Goal: Task Accomplishment & Management: Use online tool/utility

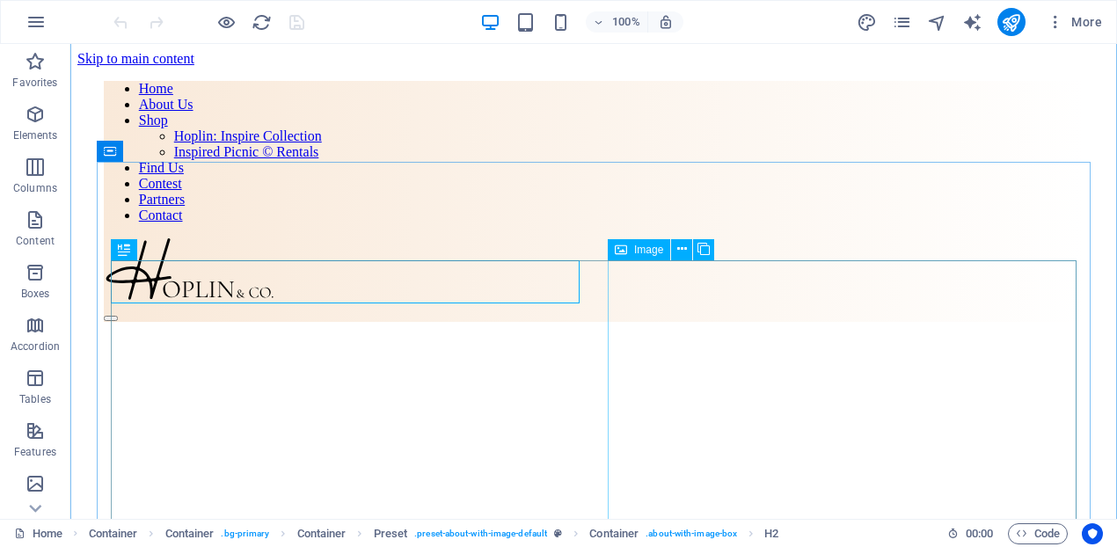
scroll to position [444, 0]
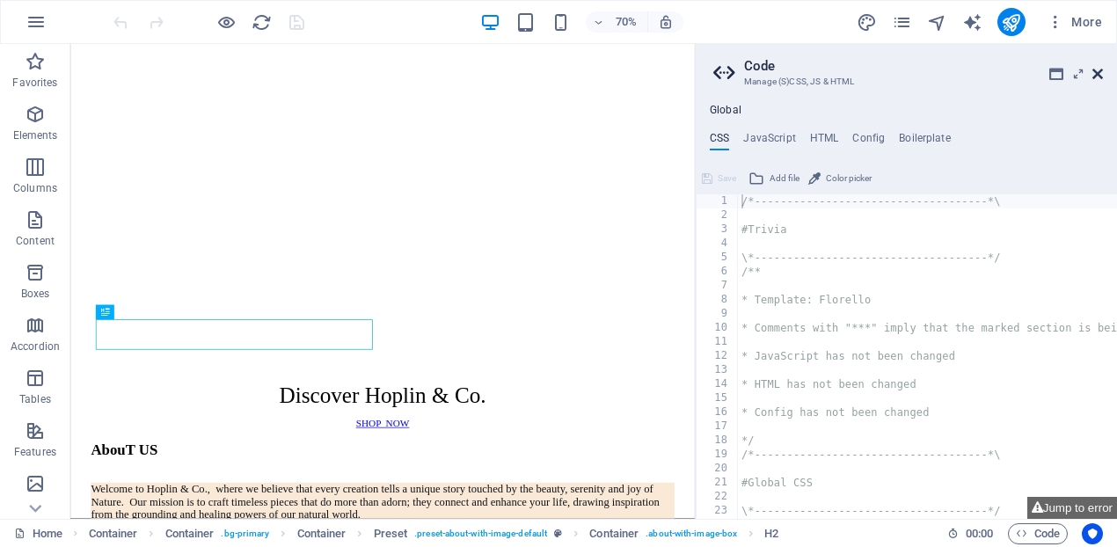
click at [1100, 71] on icon at bounding box center [1097, 74] width 11 height 14
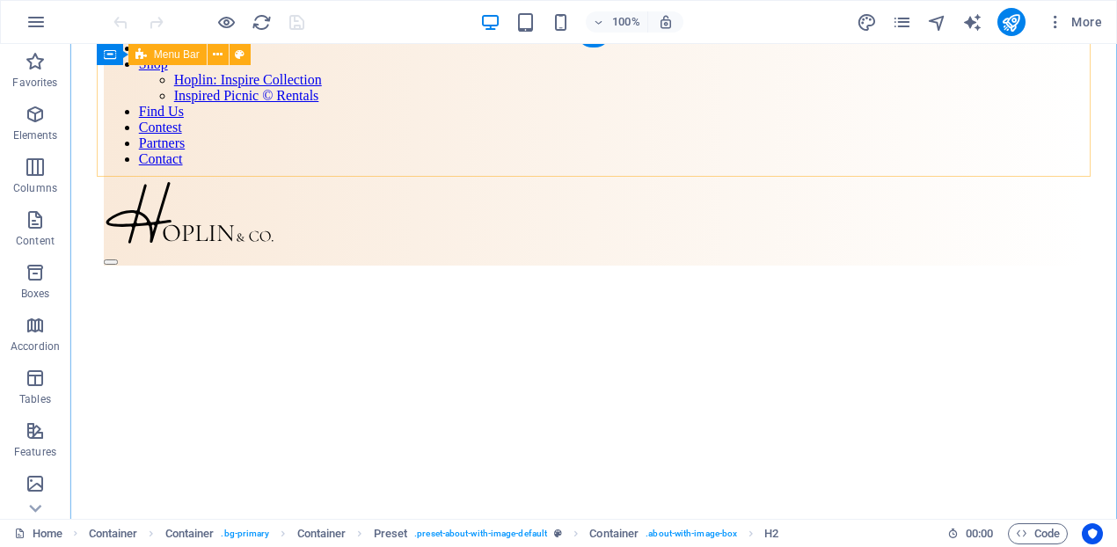
scroll to position [13, 0]
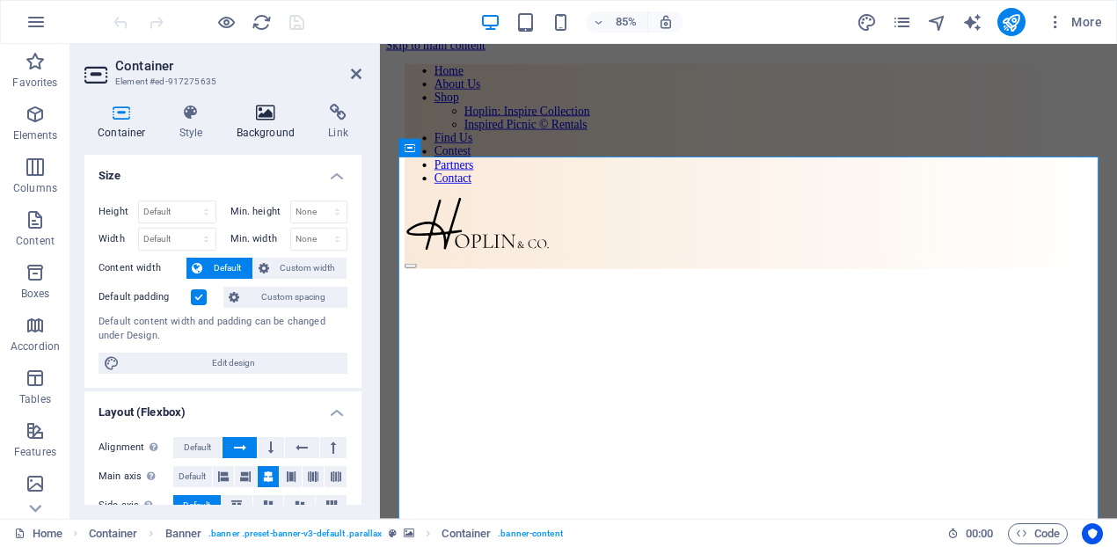
click at [270, 119] on icon at bounding box center [265, 113] width 85 height 18
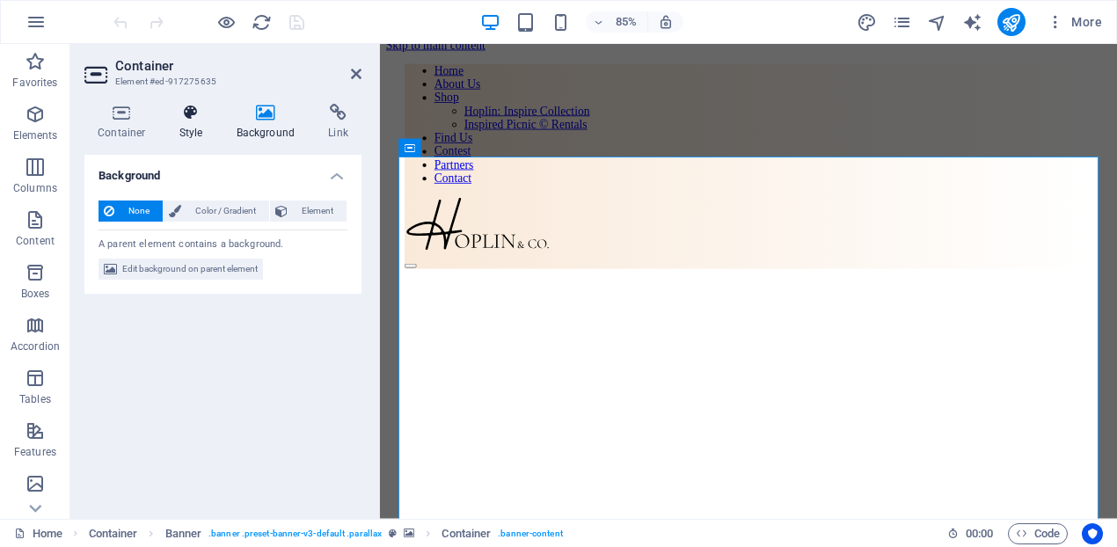
click at [201, 125] on h4 "Style" at bounding box center [194, 122] width 57 height 37
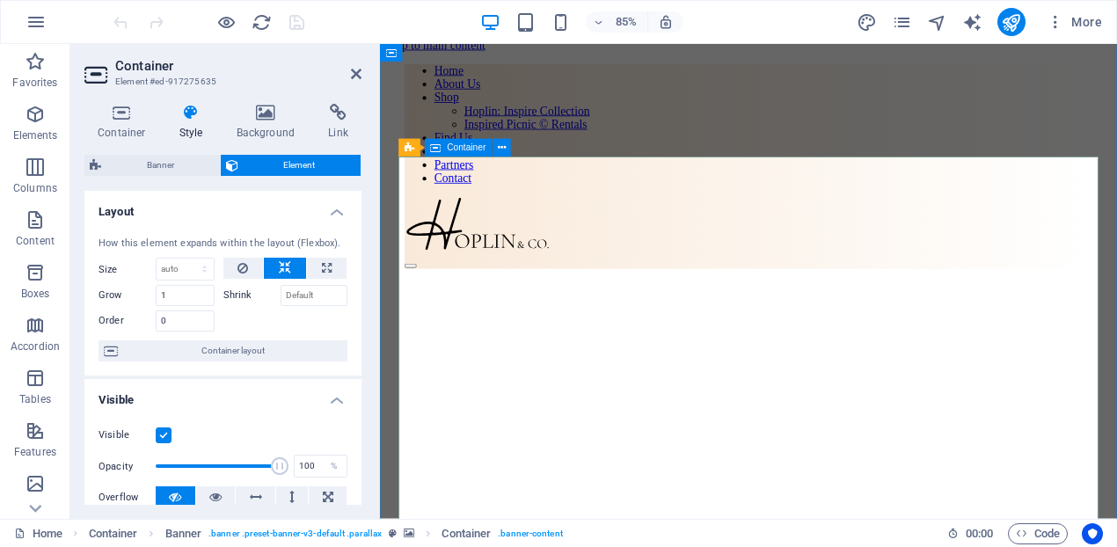
click at [505, 147] on icon at bounding box center [502, 148] width 8 height 16
click at [765, 125] on div "Home About Us Shop Hoplin: Inspire Collection Inspired Picnic © Rentals Find Us…" at bounding box center [814, 188] width 810 height 241
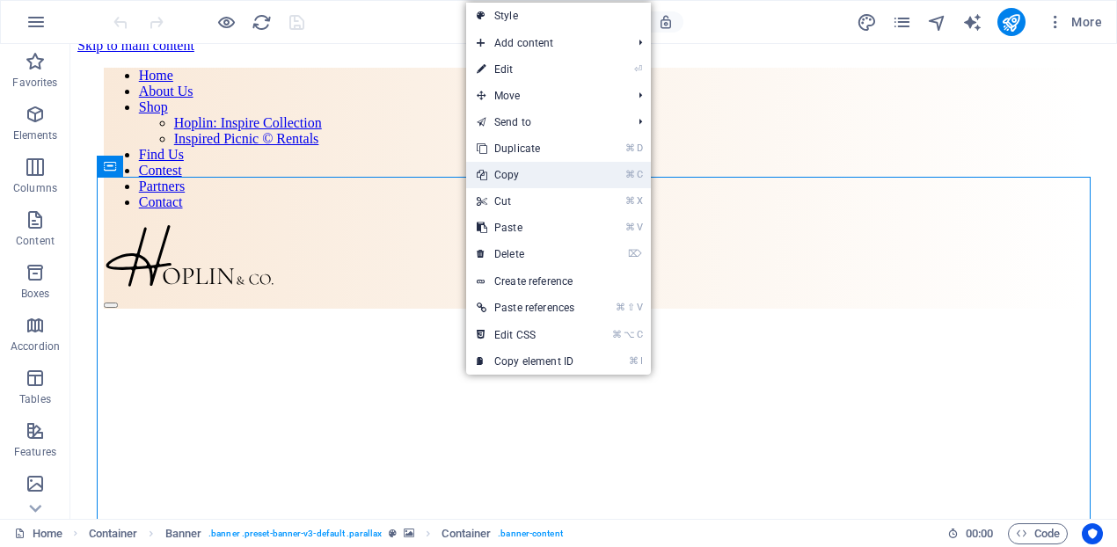
click at [551, 172] on link "⌘ C Copy" at bounding box center [525, 175] width 119 height 26
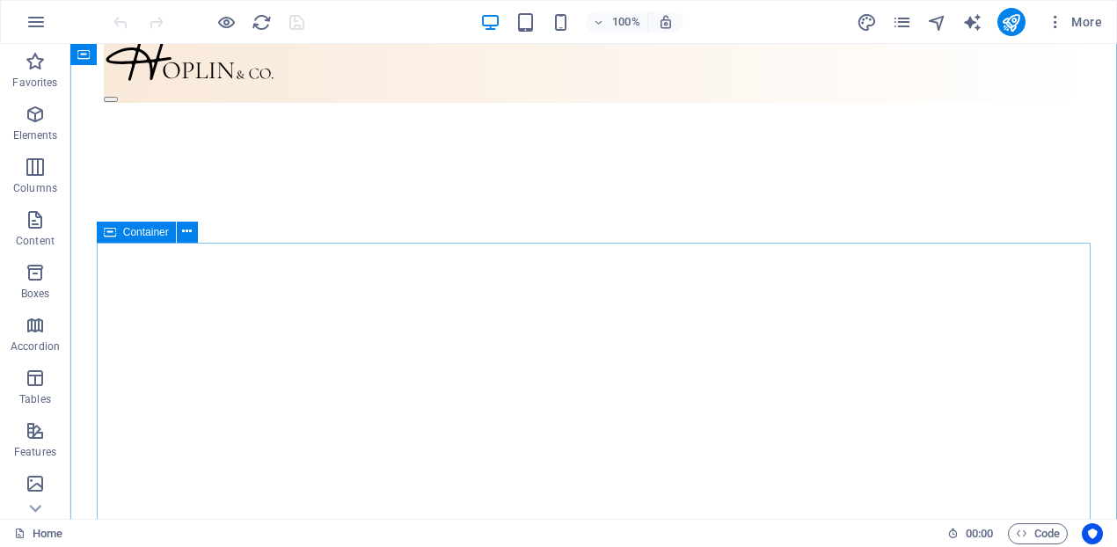
scroll to position [218, 0]
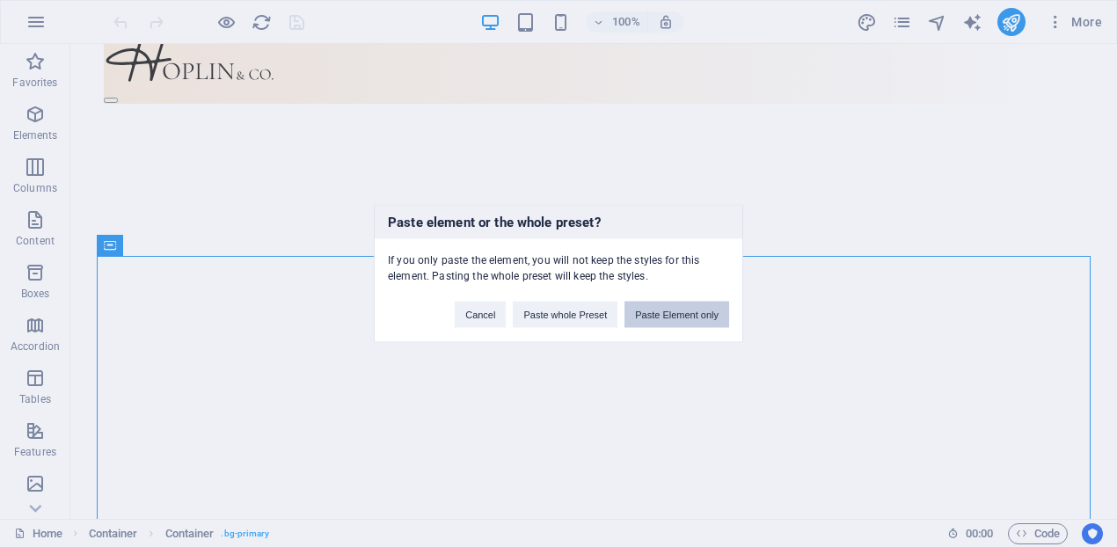
click at [664, 320] on button "Paste Element only" at bounding box center [676, 315] width 105 height 26
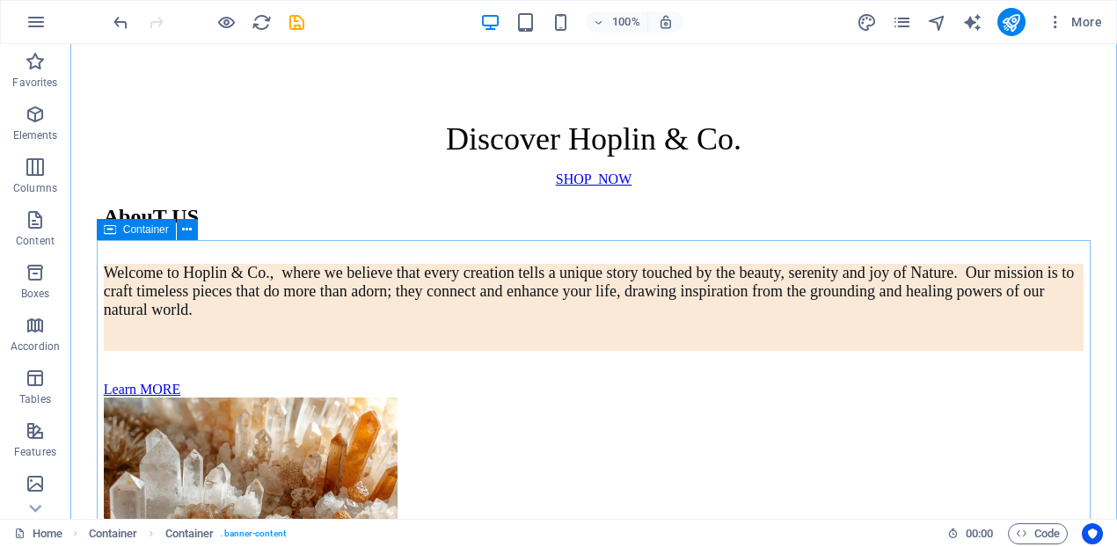
scroll to position [950, 0]
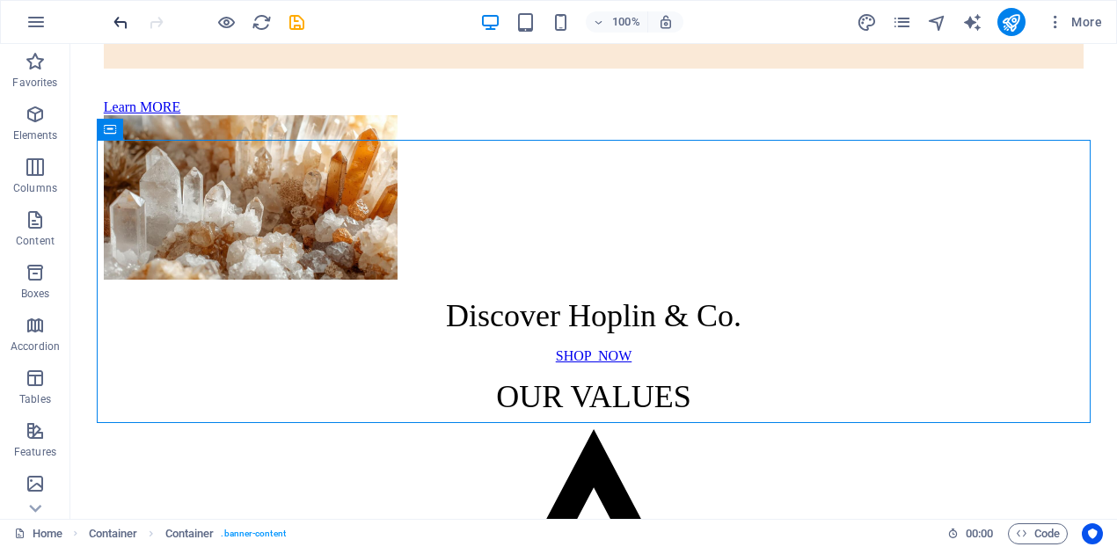
click at [118, 20] on icon "undo" at bounding box center [121, 22] width 20 height 20
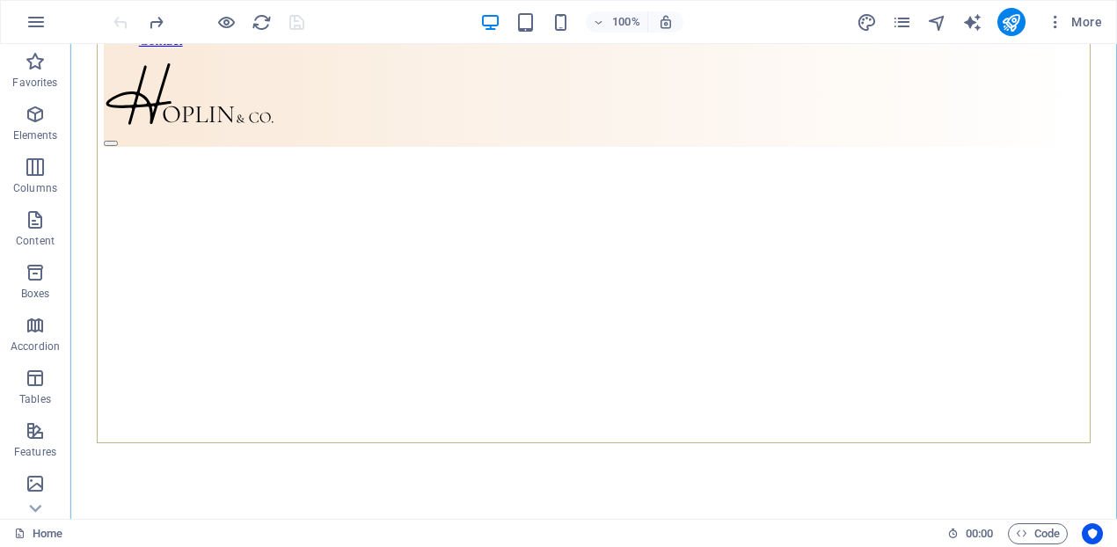
scroll to position [181, 0]
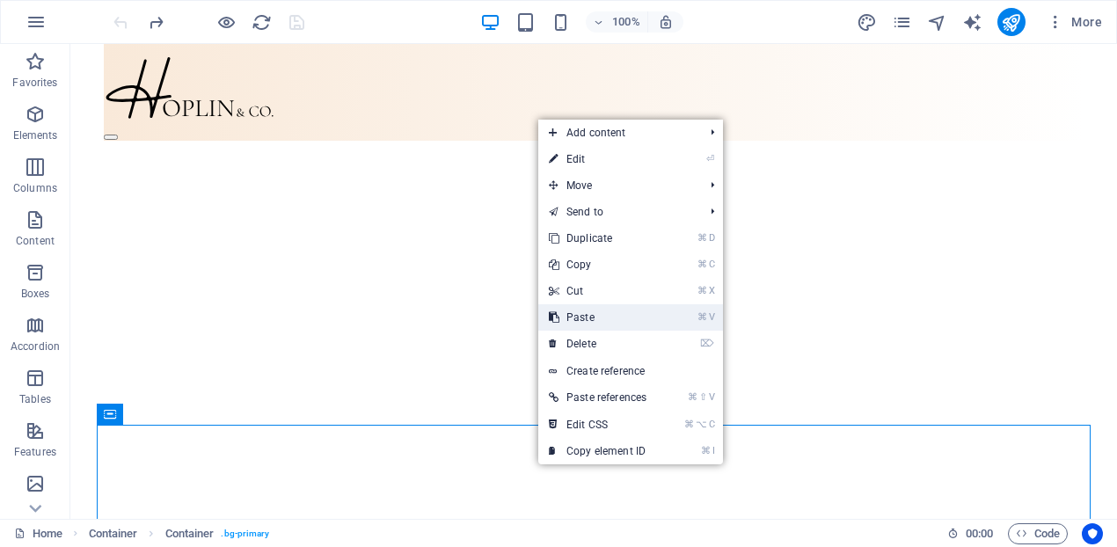
click at [607, 321] on link "⌘ V Paste" at bounding box center [597, 317] width 119 height 26
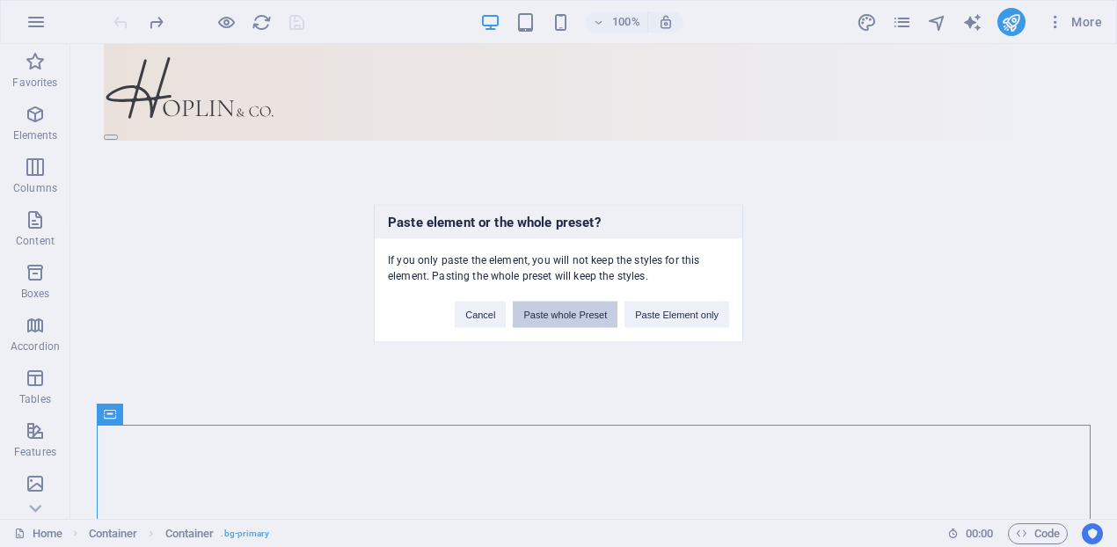
click at [574, 320] on button "Paste whole Preset" at bounding box center [565, 315] width 105 height 26
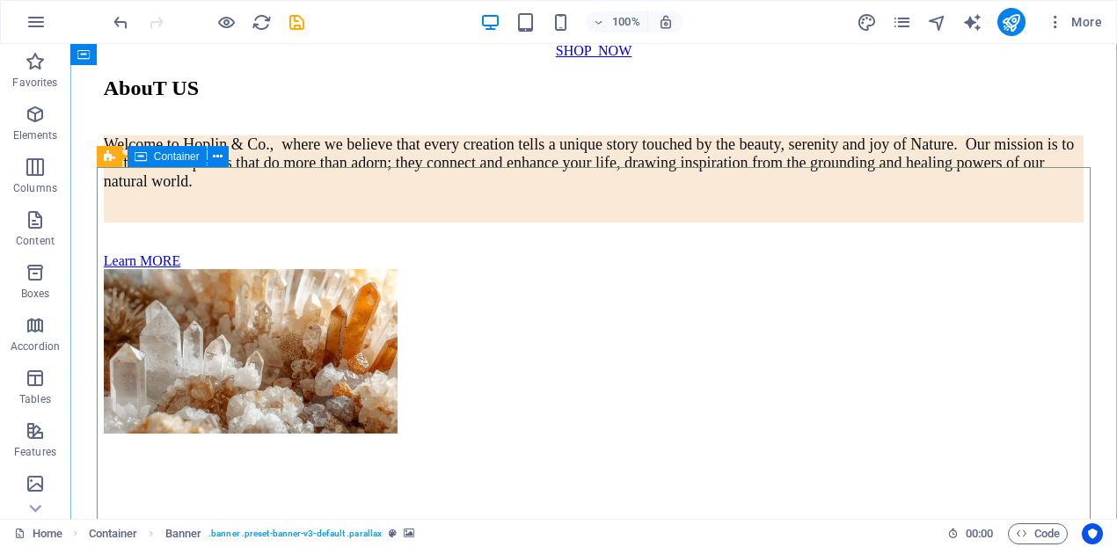
scroll to position [789, 0]
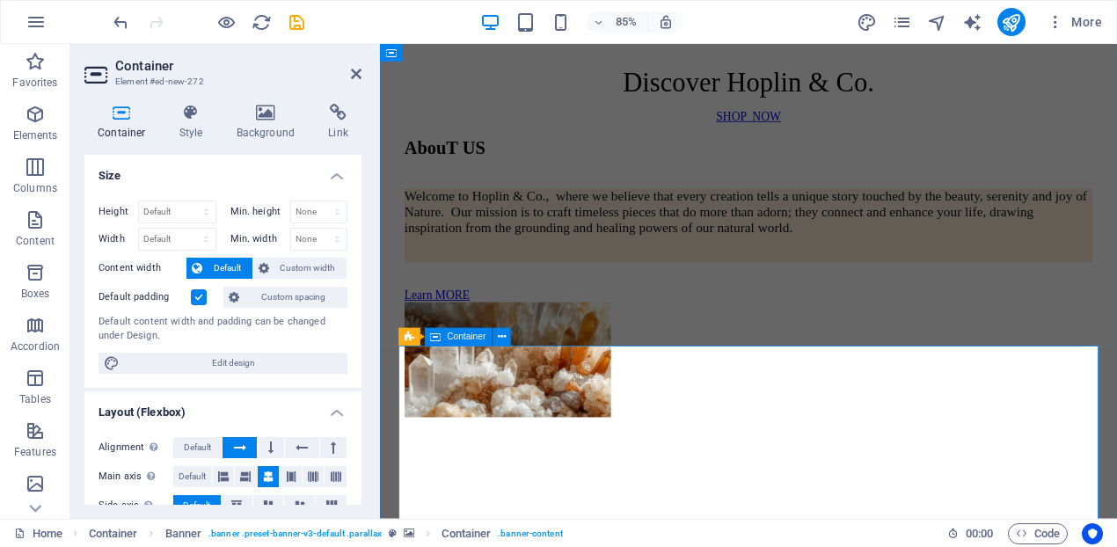
click at [193, 124] on h4 "Style" at bounding box center [194, 122] width 57 height 37
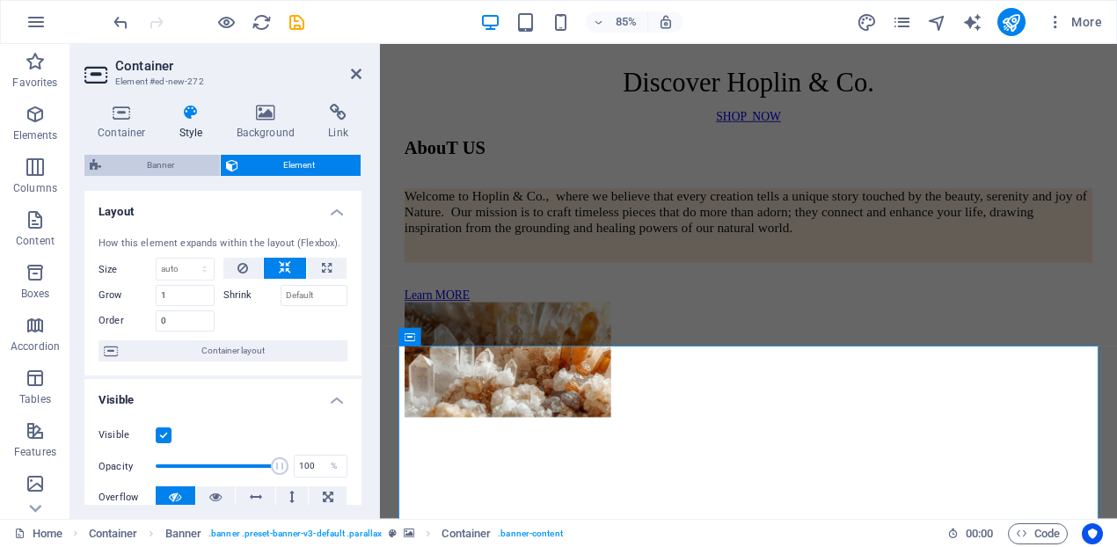
click at [166, 156] on span "Banner" at bounding box center [160, 165] width 108 height 21
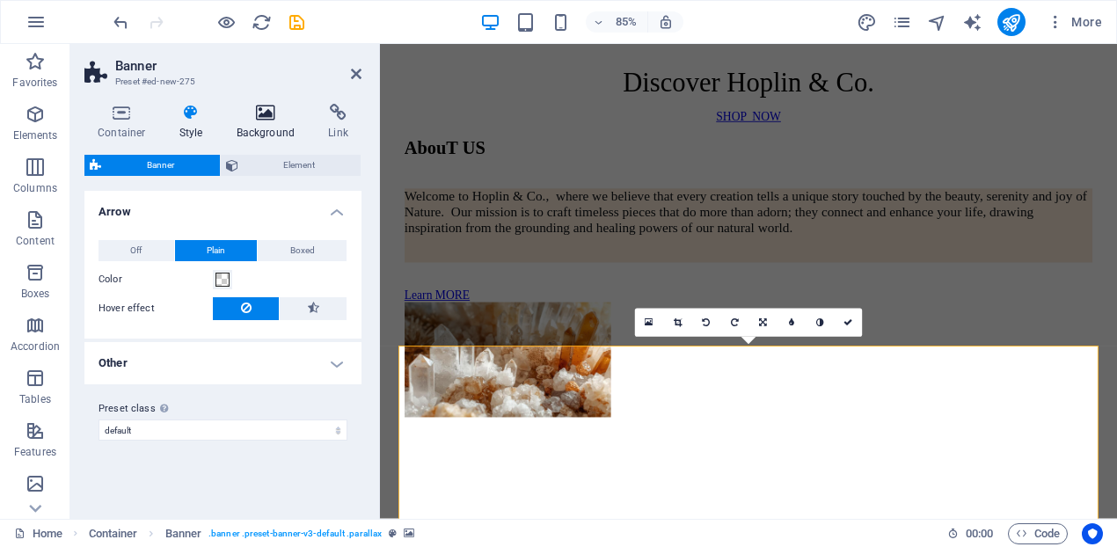
click at [253, 122] on h4 "Background" at bounding box center [269, 122] width 92 height 37
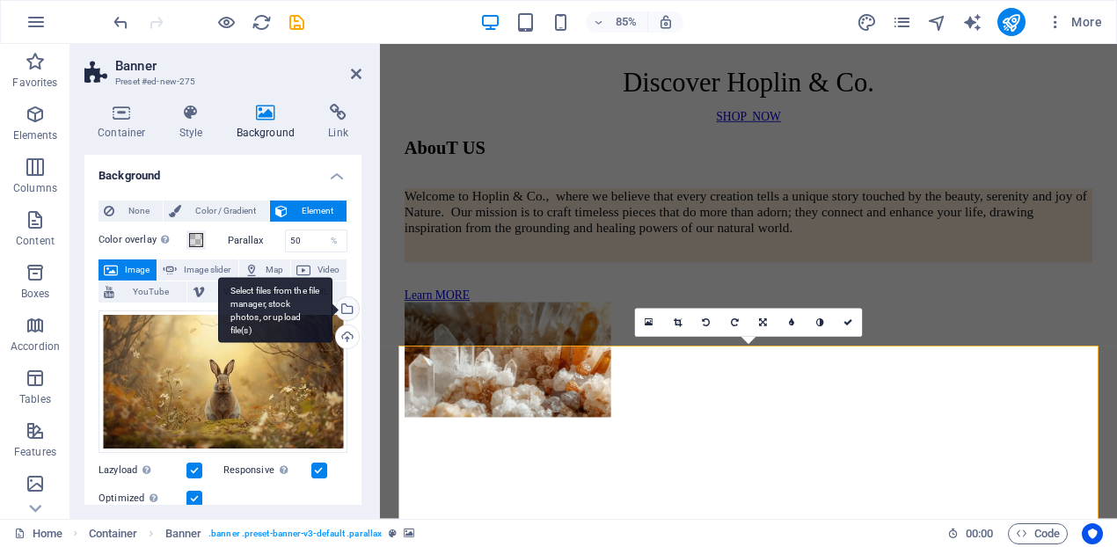
click at [347, 312] on div "Select files from the file manager, stock photos, or upload file(s)" at bounding box center [345, 310] width 26 height 26
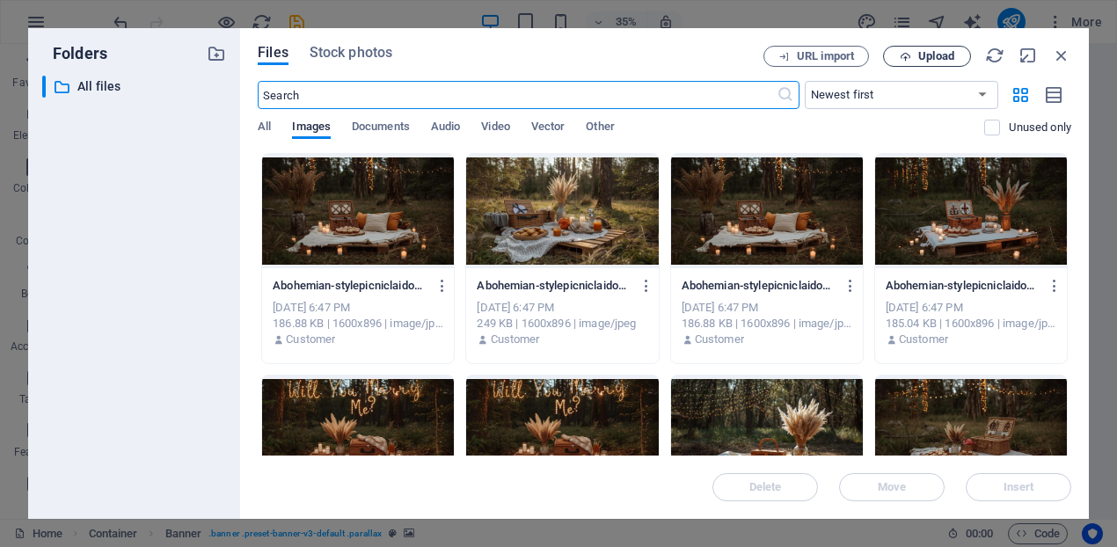
click at [923, 62] on span "Upload" at bounding box center [936, 56] width 36 height 11
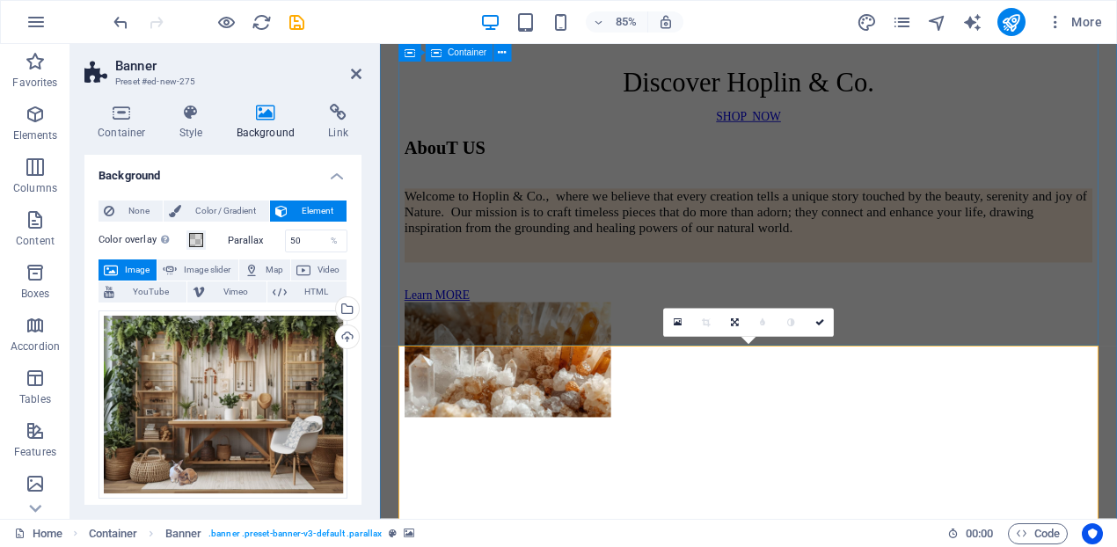
click at [658, 330] on div "AbouT US Welcome to Hoplin & Co., where we believe that every creation tells a …" at bounding box center [814, 321] width 810 height 331
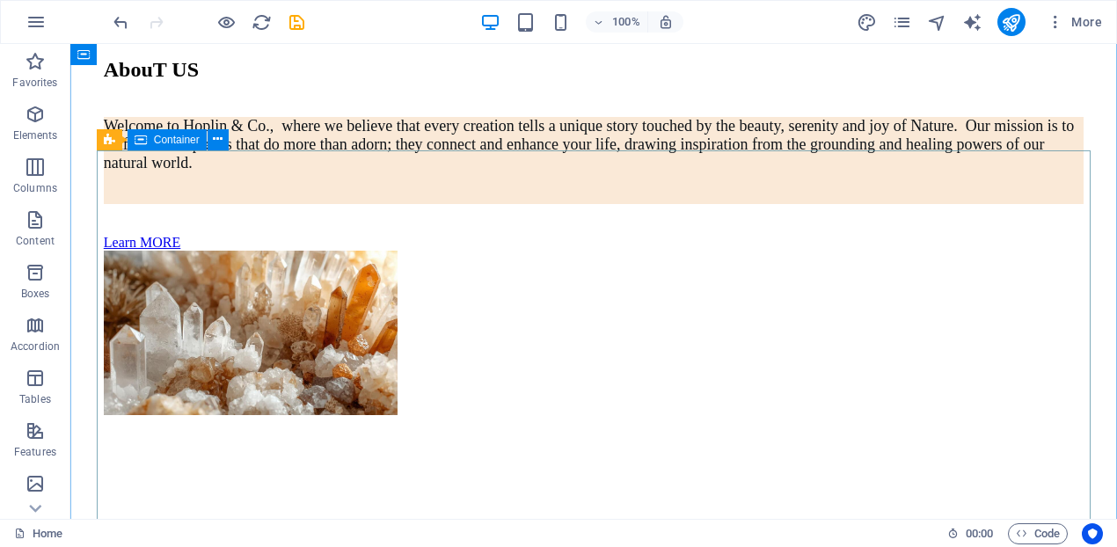
scroll to position [0, 0]
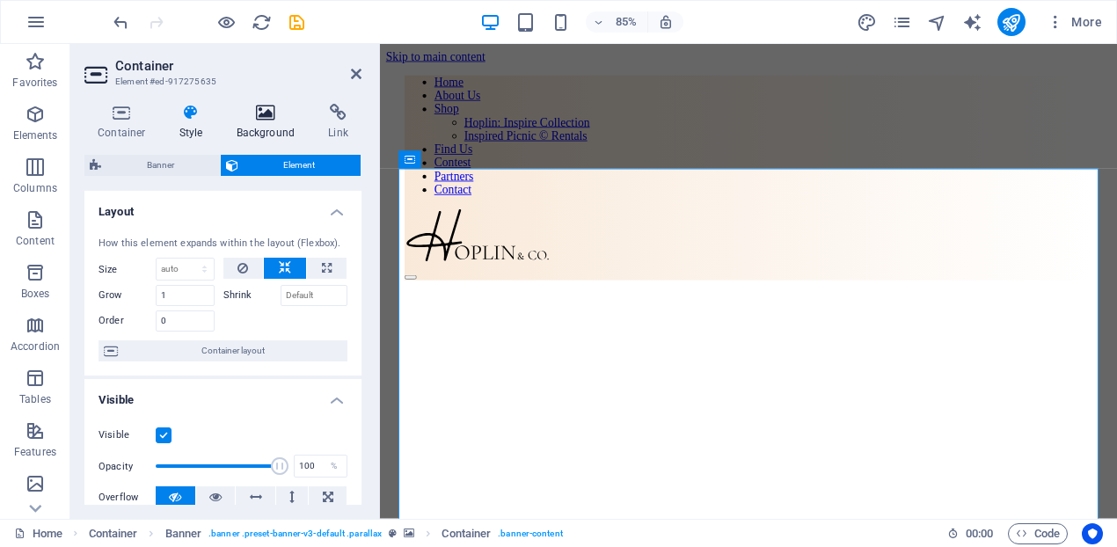
click at [268, 118] on icon at bounding box center [265, 113] width 85 height 18
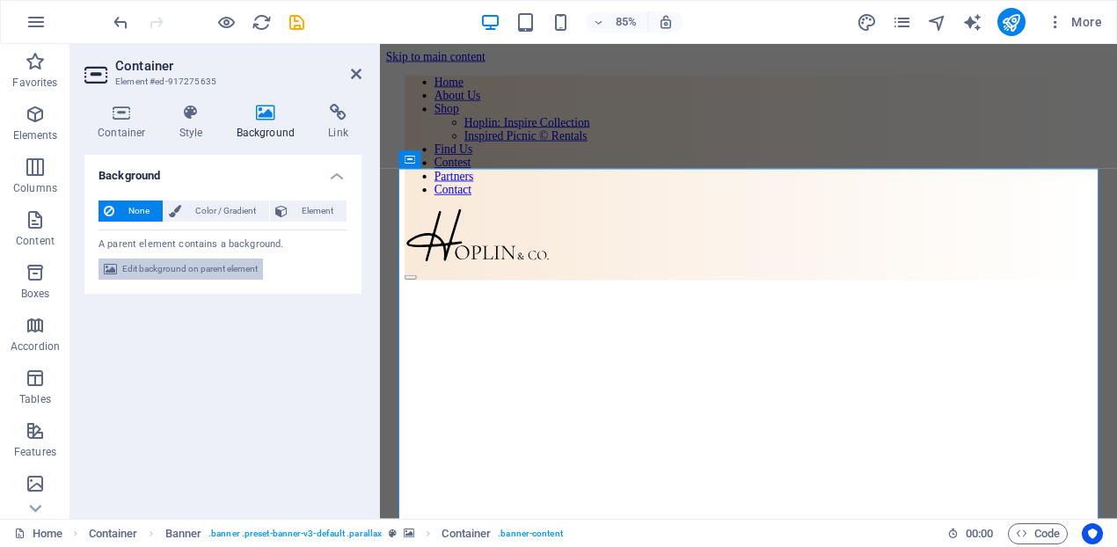
click at [233, 274] on span "Edit background on parent element" at bounding box center [189, 269] width 135 height 21
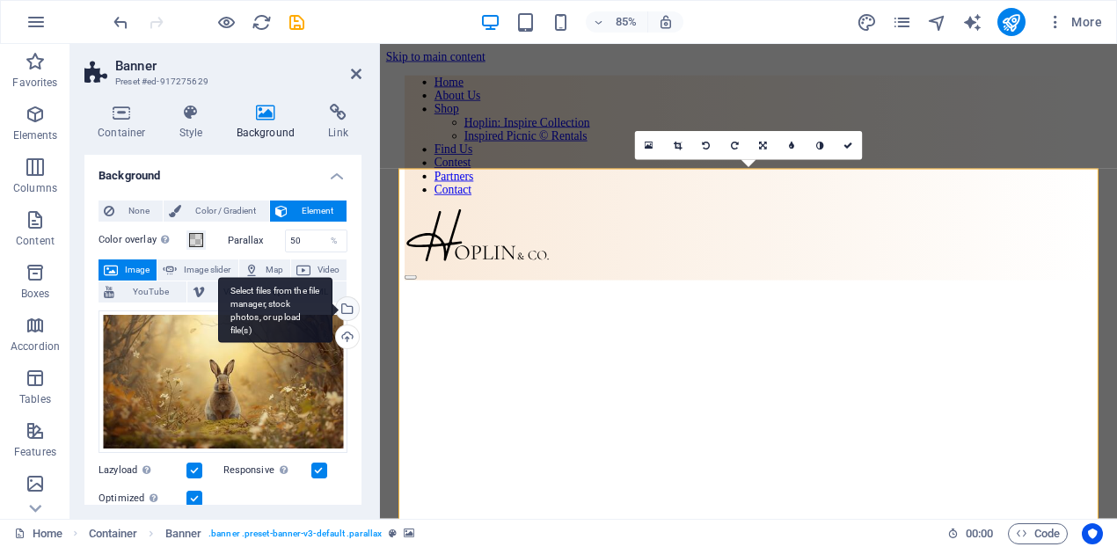
click at [350, 314] on div "Select files from the file manager, stock photos, or upload file(s)" at bounding box center [345, 310] width 26 height 26
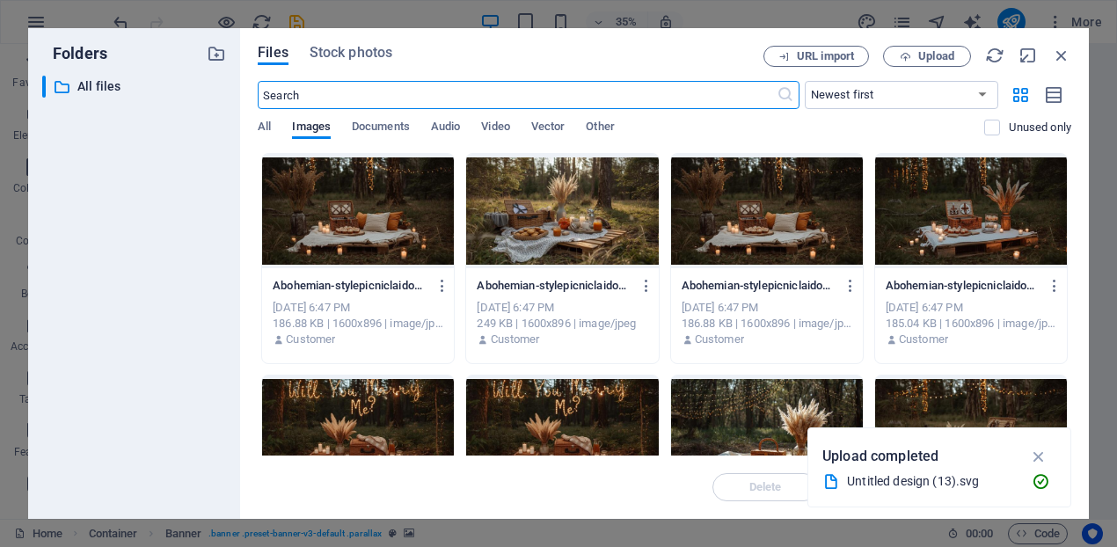
scroll to position [377, 0]
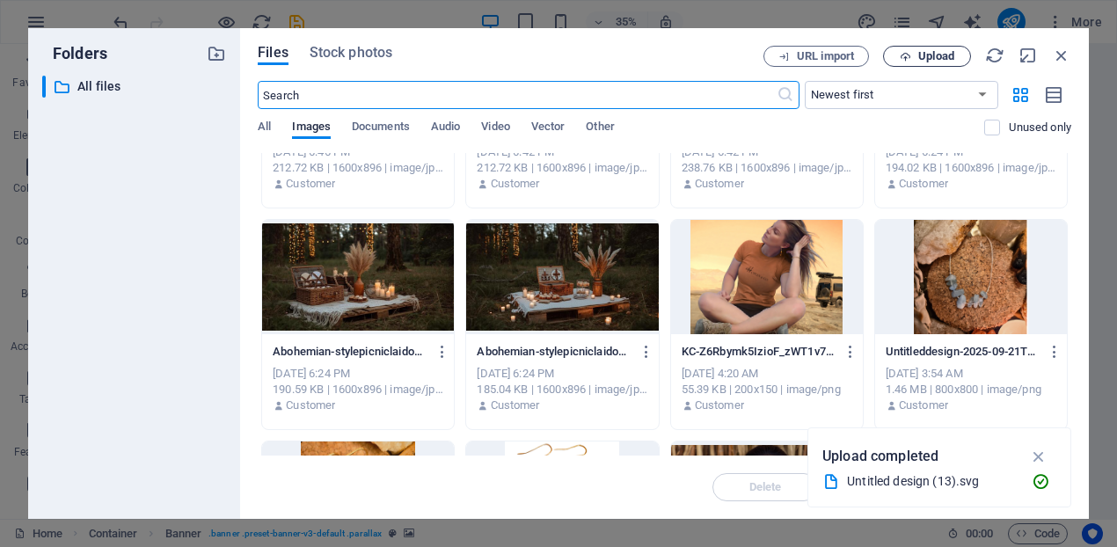
click at [960, 55] on span "Upload" at bounding box center [927, 56] width 72 height 11
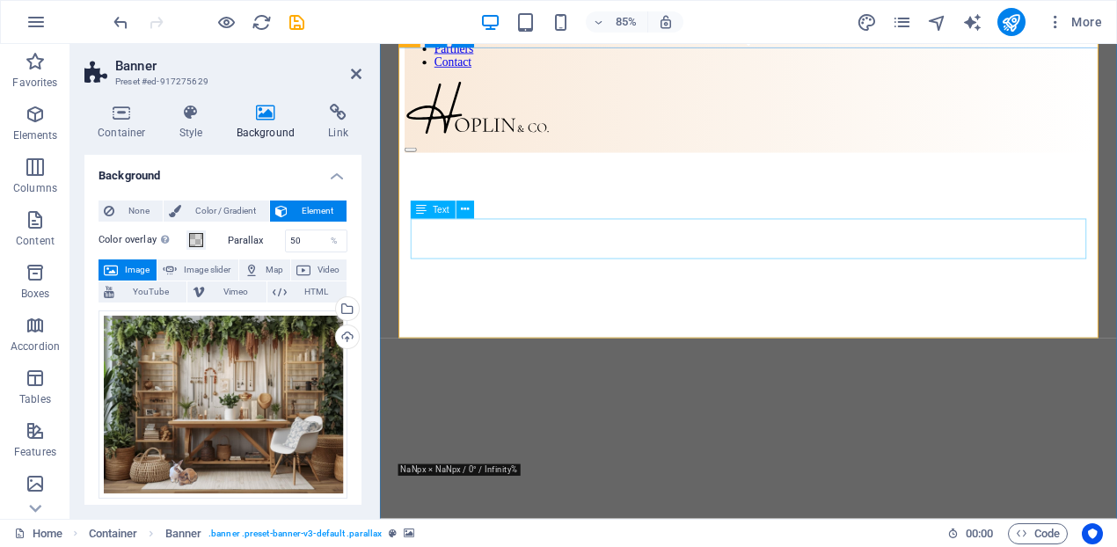
scroll to position [140, 0]
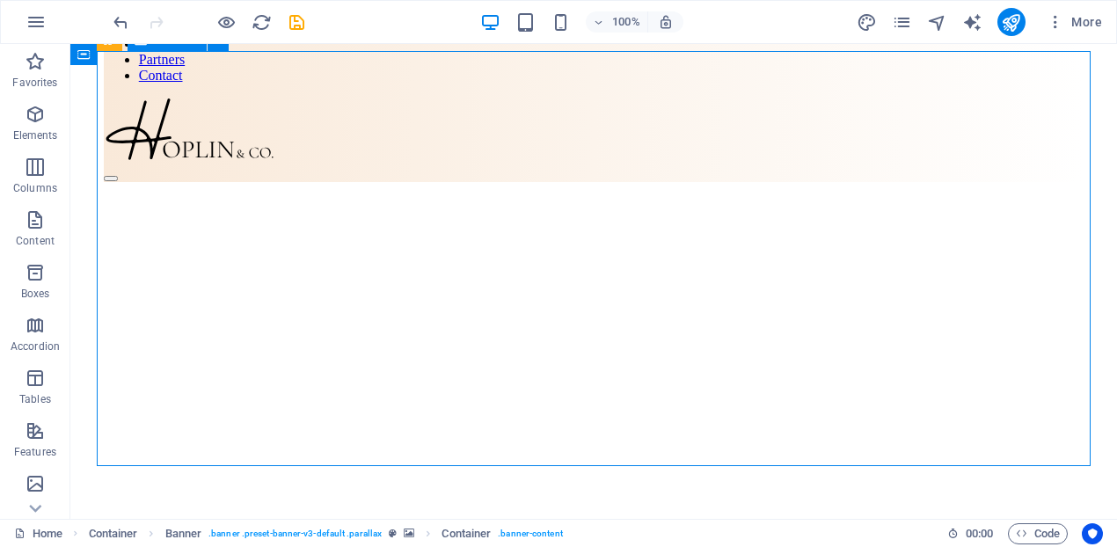
drag, startPoint x: 269, startPoint y: 141, endPoint x: 549, endPoint y: 184, distance: 282.9
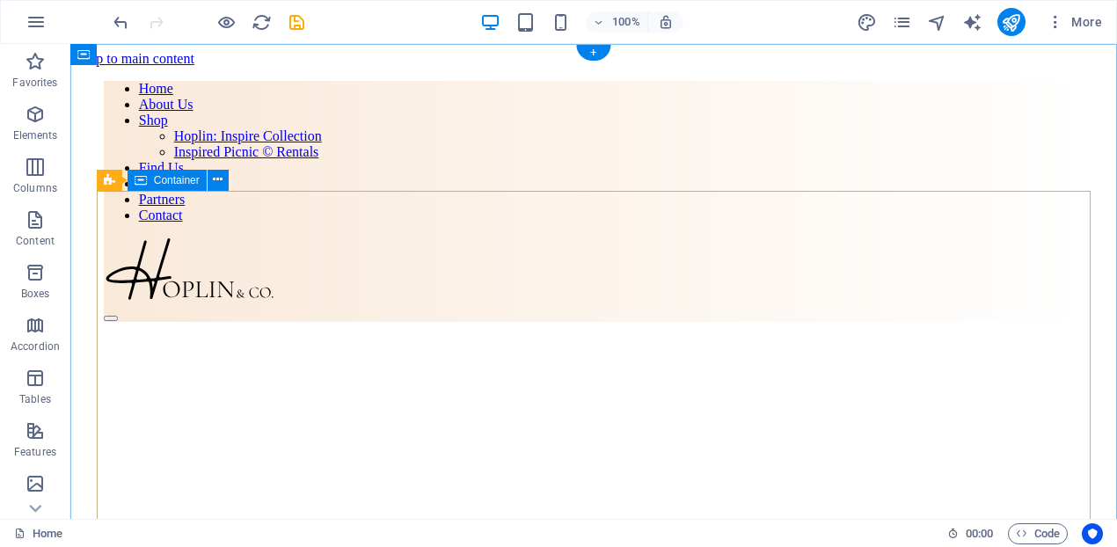
scroll to position [4, 0]
